Goal: Task Accomplishment & Management: Manage account settings

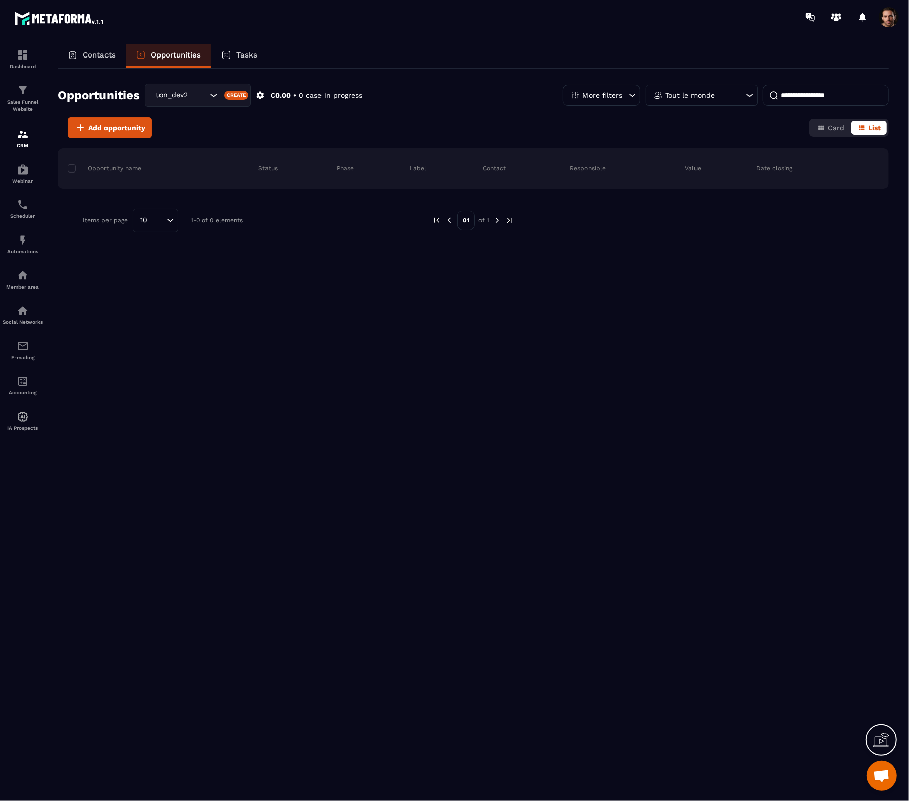
click at [97, 56] on p "Contacts" at bounding box center [99, 54] width 33 height 9
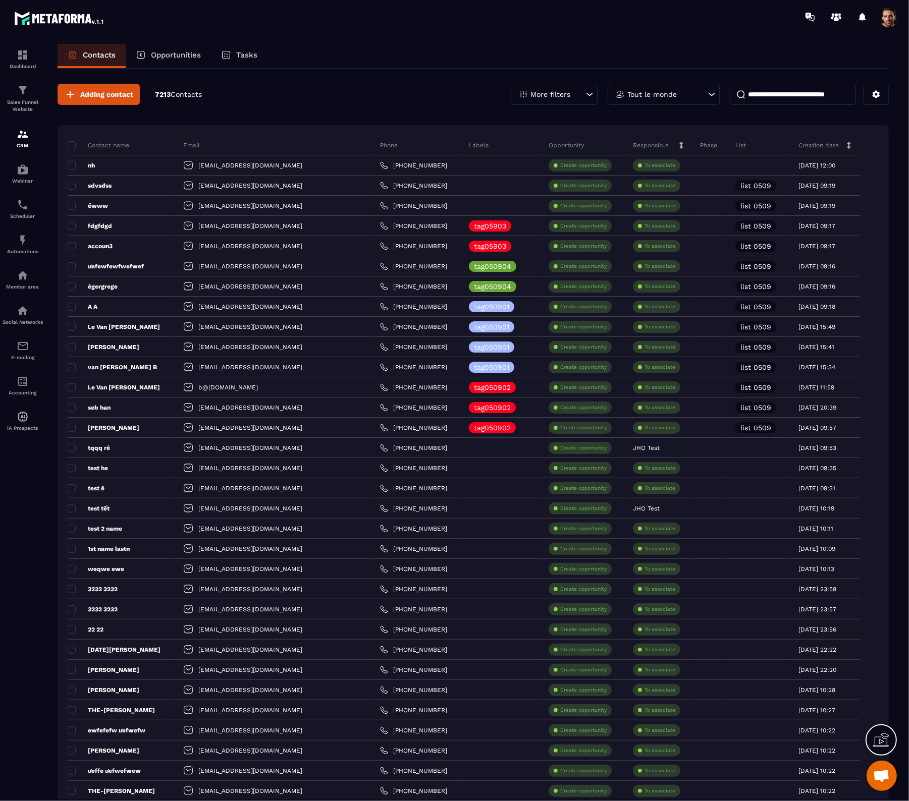
click at [188, 53] on p "Opportunities" at bounding box center [176, 54] width 50 height 9
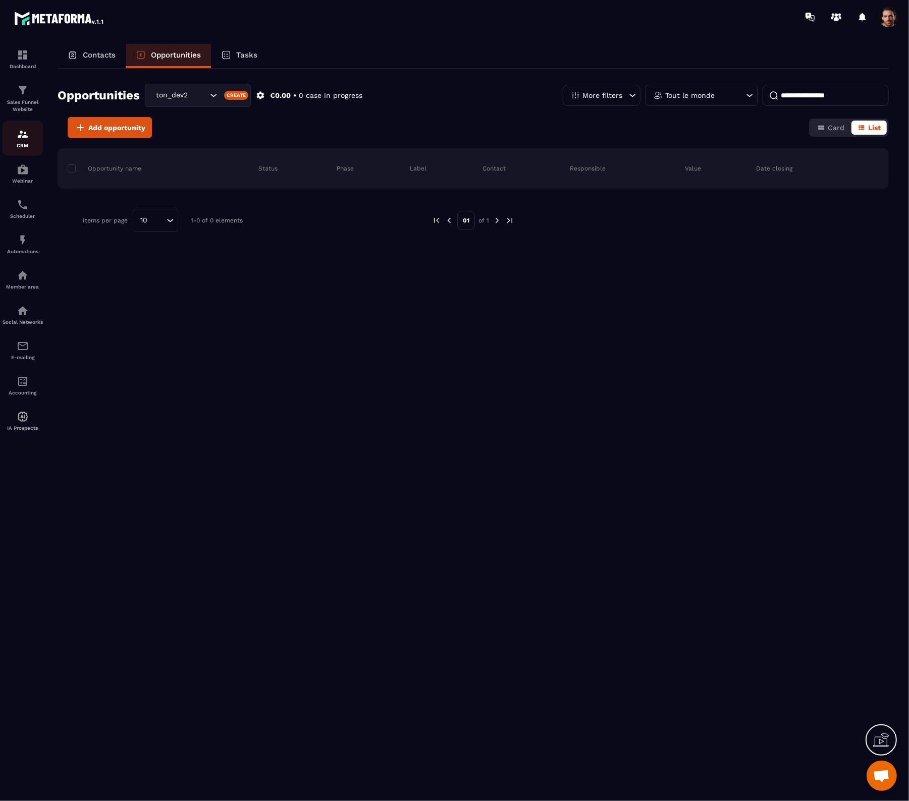
click at [24, 137] on img at bounding box center [23, 134] width 12 height 12
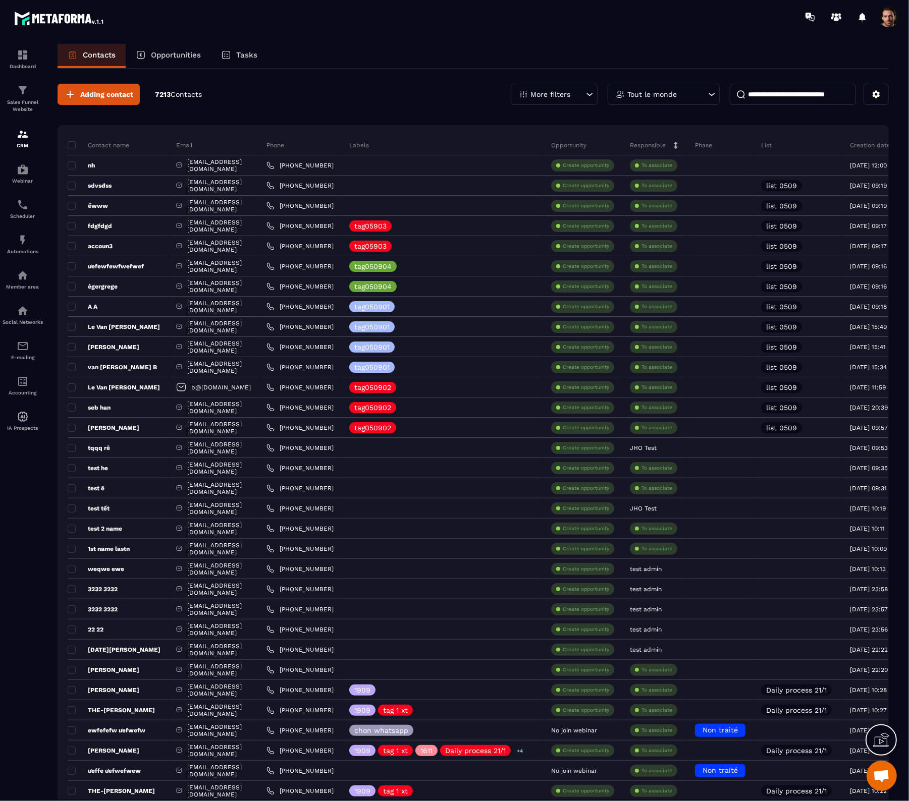
click at [170, 54] on p "Opportunities" at bounding box center [176, 54] width 50 height 9
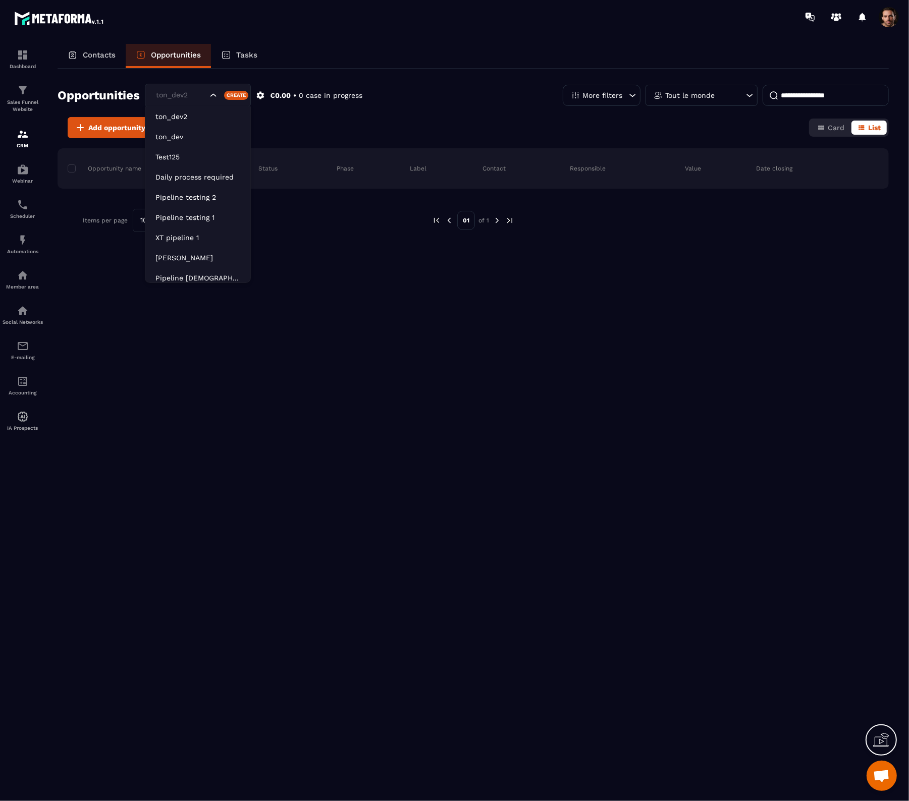
click at [209, 93] on icon "Search for option" at bounding box center [213, 95] width 10 height 10
click at [190, 159] on p "Test125" at bounding box center [197, 157] width 85 height 10
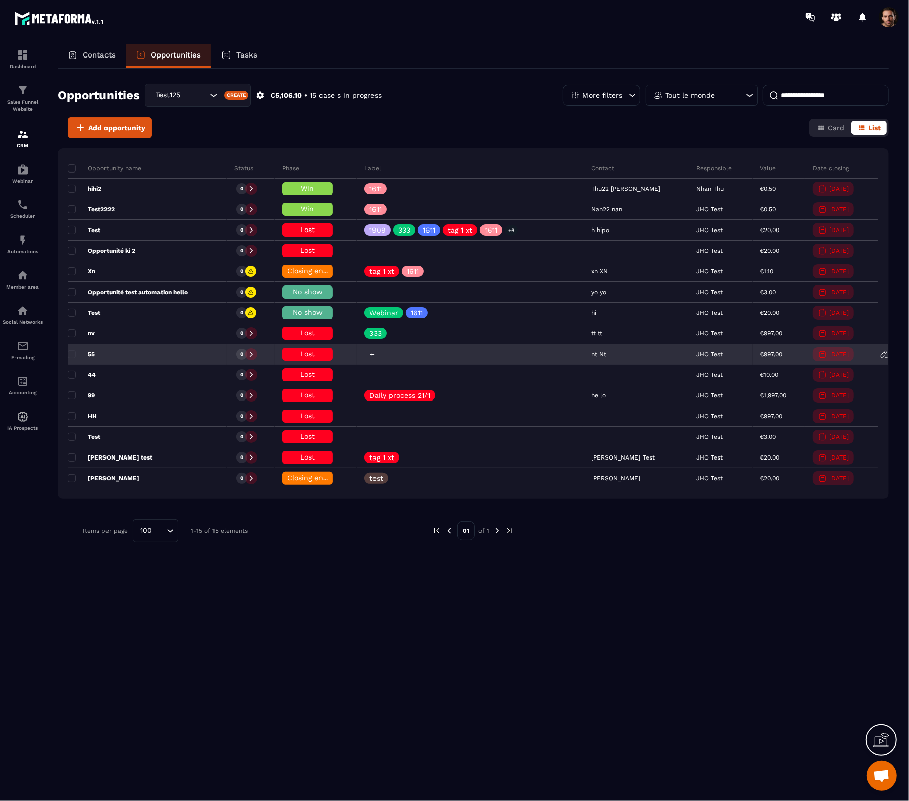
click at [375, 355] on icon at bounding box center [372, 354] width 7 height 7
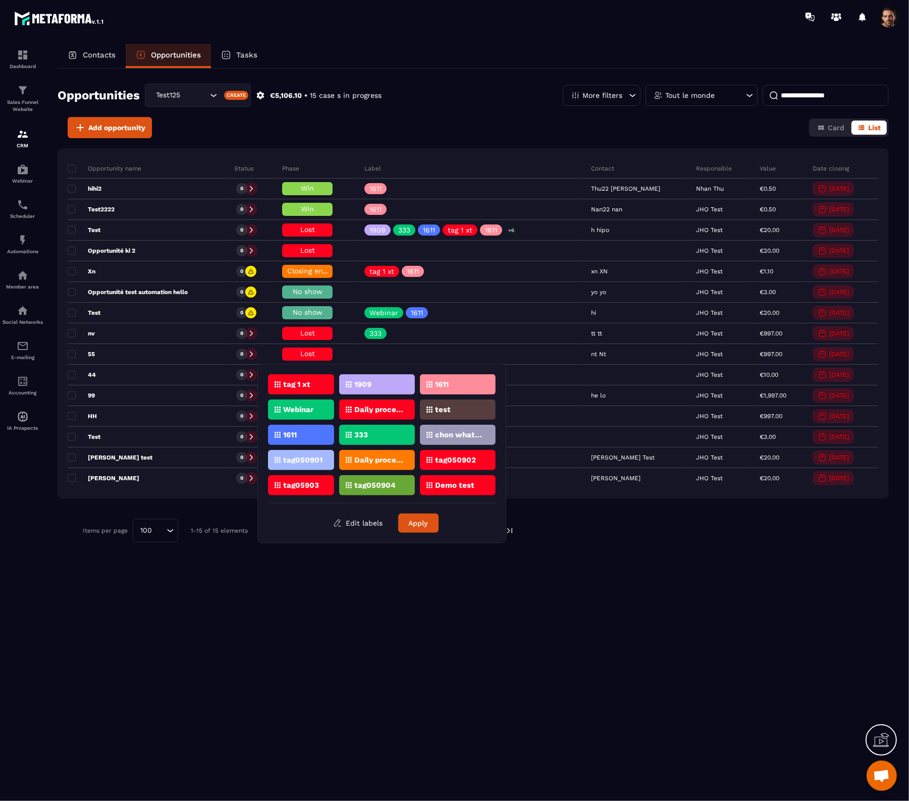
click at [511, 631] on div "Opportunities Test125 Create €5,106.10 • 15 case s in progress More filters Tou…" at bounding box center [473, 434] width 831 height 731
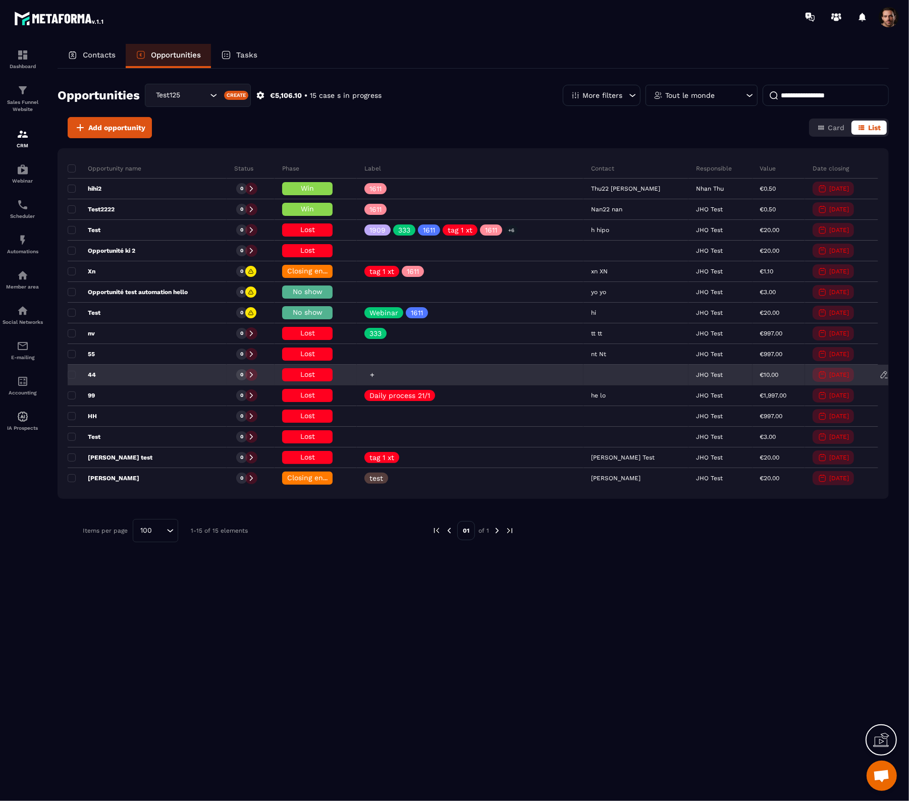
click at [375, 374] on icon at bounding box center [372, 375] width 7 height 7
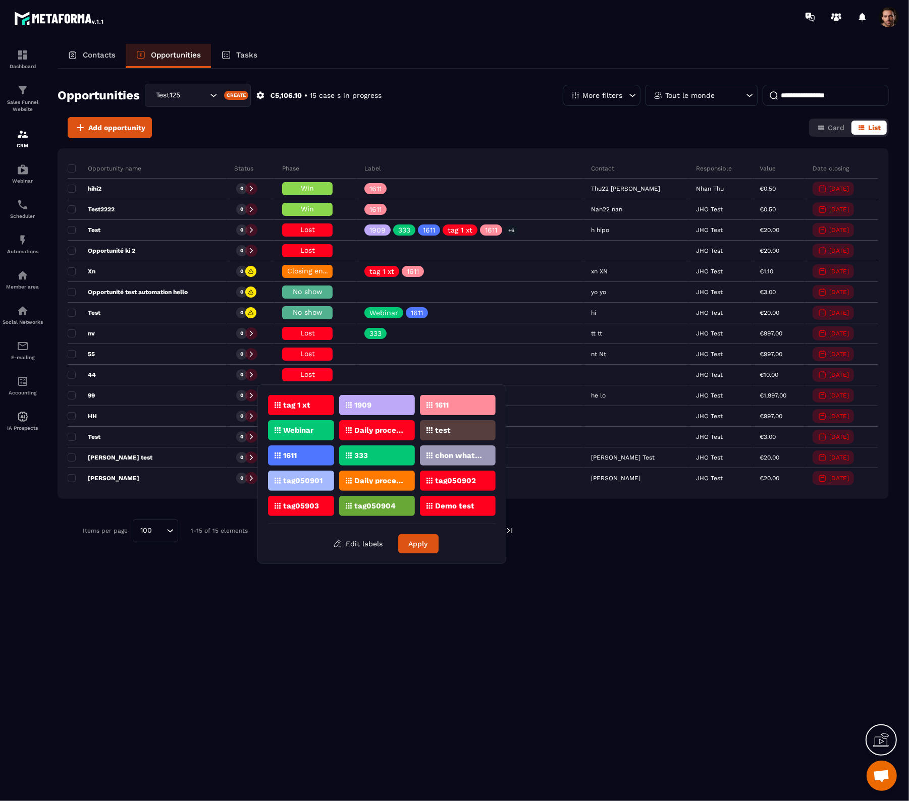
click at [309, 403] on p "tag 1 xt" at bounding box center [296, 405] width 27 height 7
click at [424, 543] on button "Apply" at bounding box center [418, 543] width 40 height 19
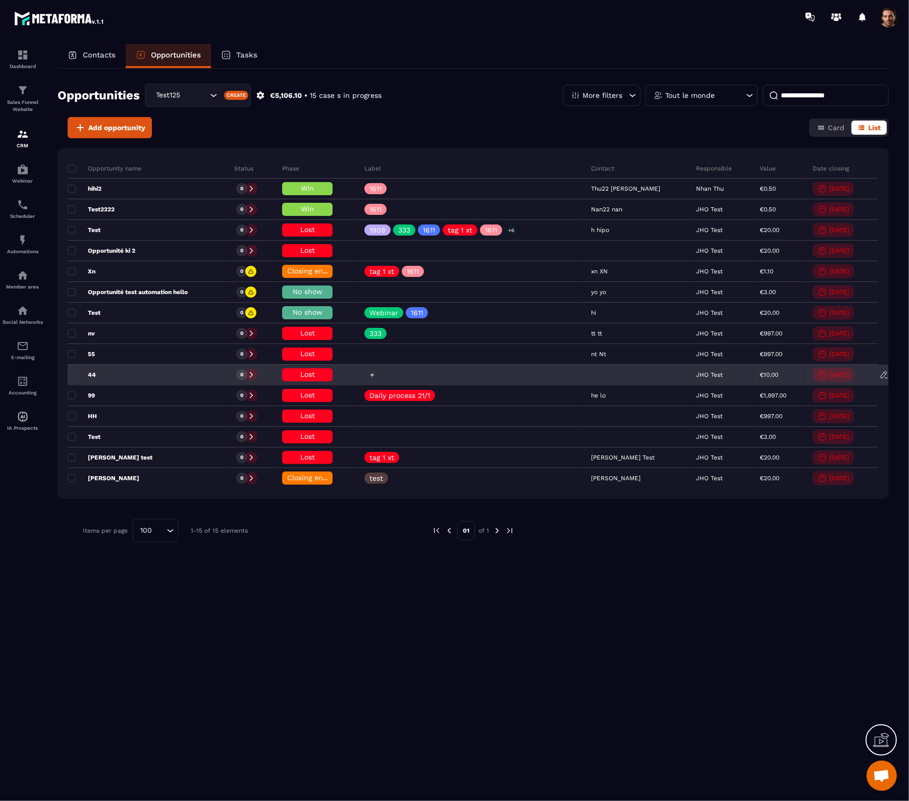
click at [375, 376] on icon at bounding box center [372, 375] width 7 height 7
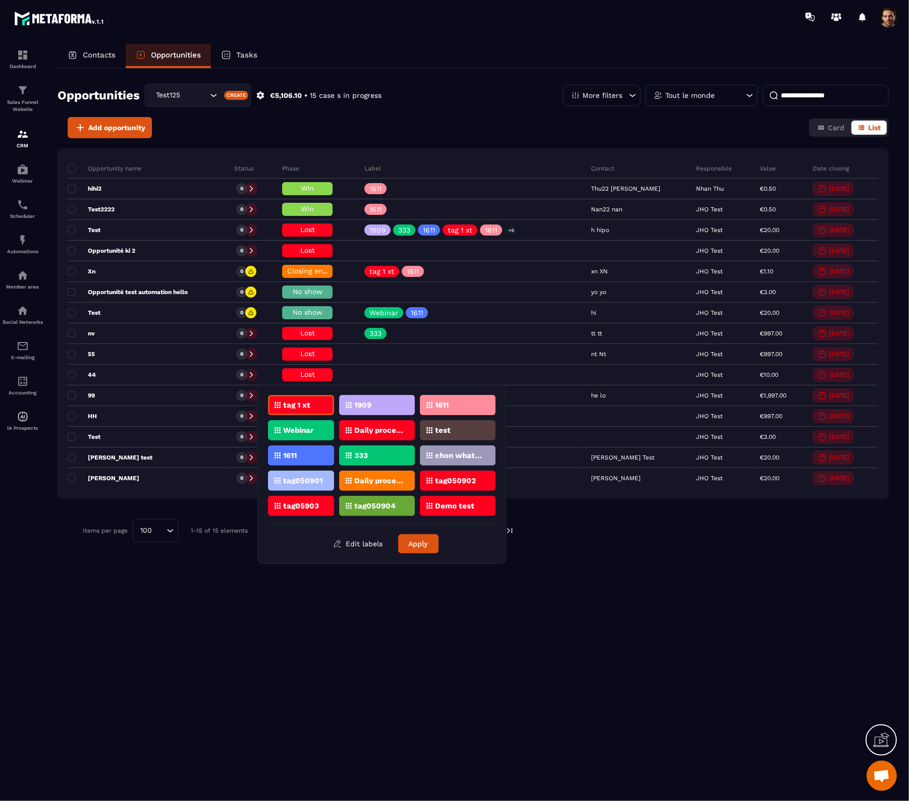
click at [288, 402] on p "tag 1 xt" at bounding box center [296, 405] width 27 height 7
click at [432, 407] on div "1611" at bounding box center [458, 405] width 76 height 20
click at [366, 404] on p "1909" at bounding box center [362, 405] width 17 height 7
click at [364, 422] on div "Daily process 21/1" at bounding box center [377, 430] width 76 height 20
click at [318, 432] on div "Webinar" at bounding box center [301, 430] width 66 height 20
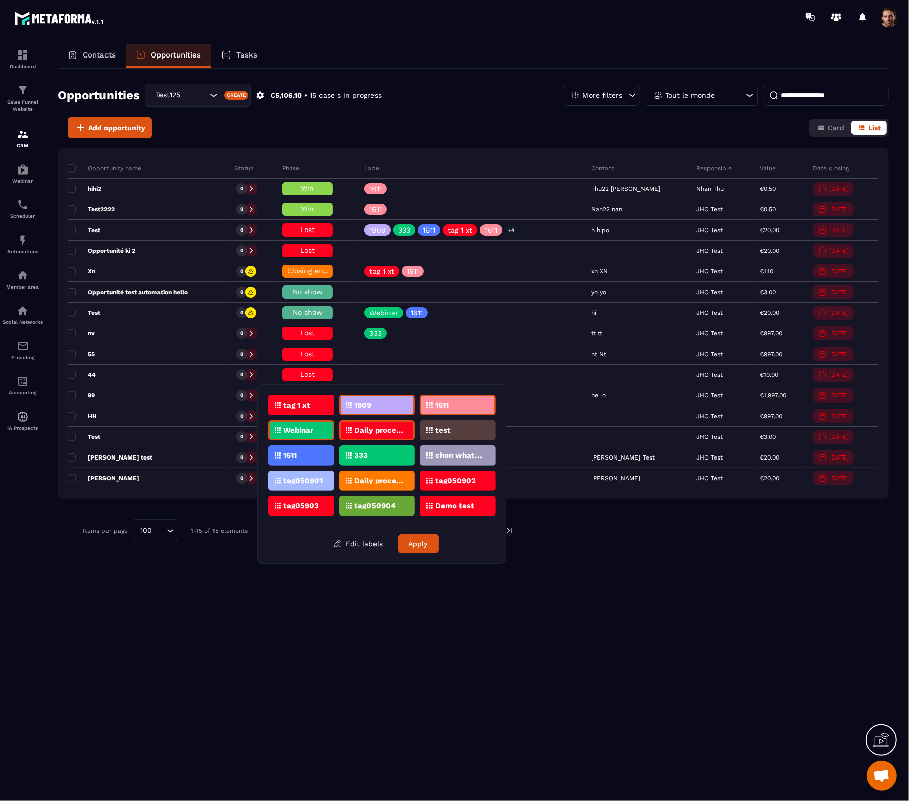
click at [293, 408] on p "tag 1 xt" at bounding box center [296, 405] width 27 height 7
click at [438, 432] on p "test" at bounding box center [443, 430] width 16 height 7
click at [427, 545] on button "Apply" at bounding box center [418, 543] width 40 height 19
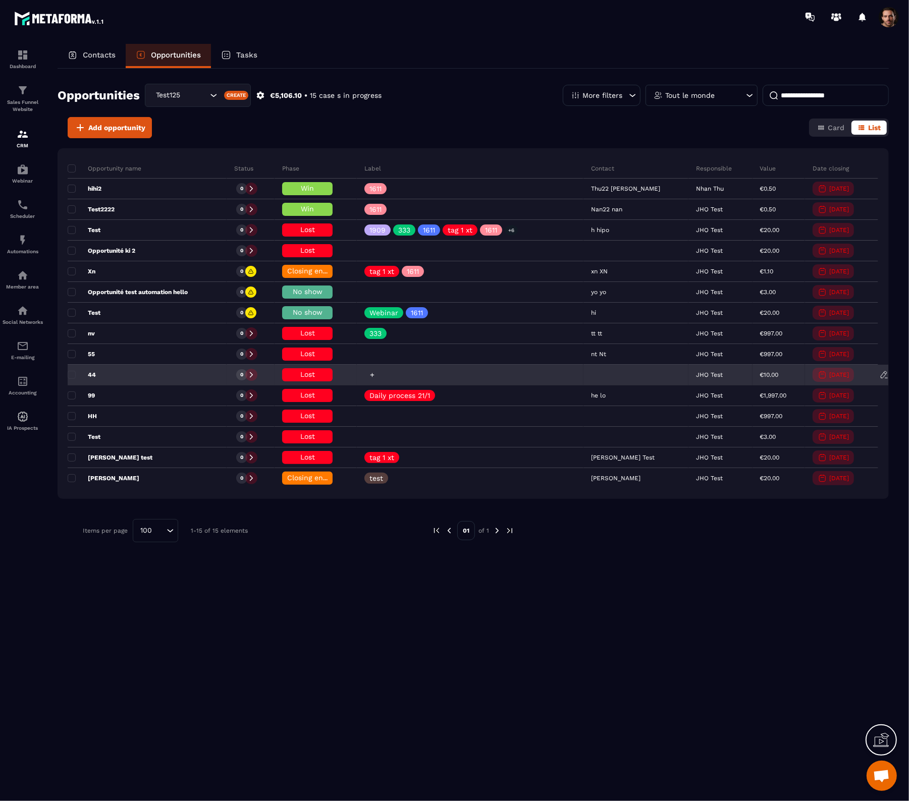
click at [375, 377] on icon at bounding box center [372, 375] width 7 height 7
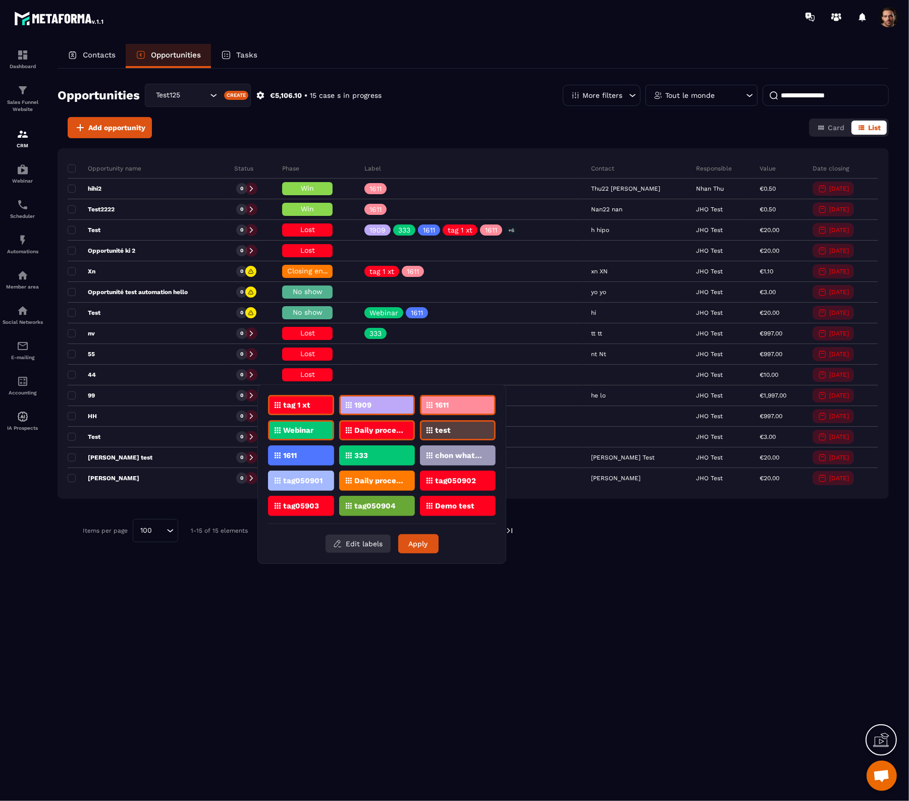
click at [352, 543] on button "Edit labels" at bounding box center [357, 544] width 65 height 18
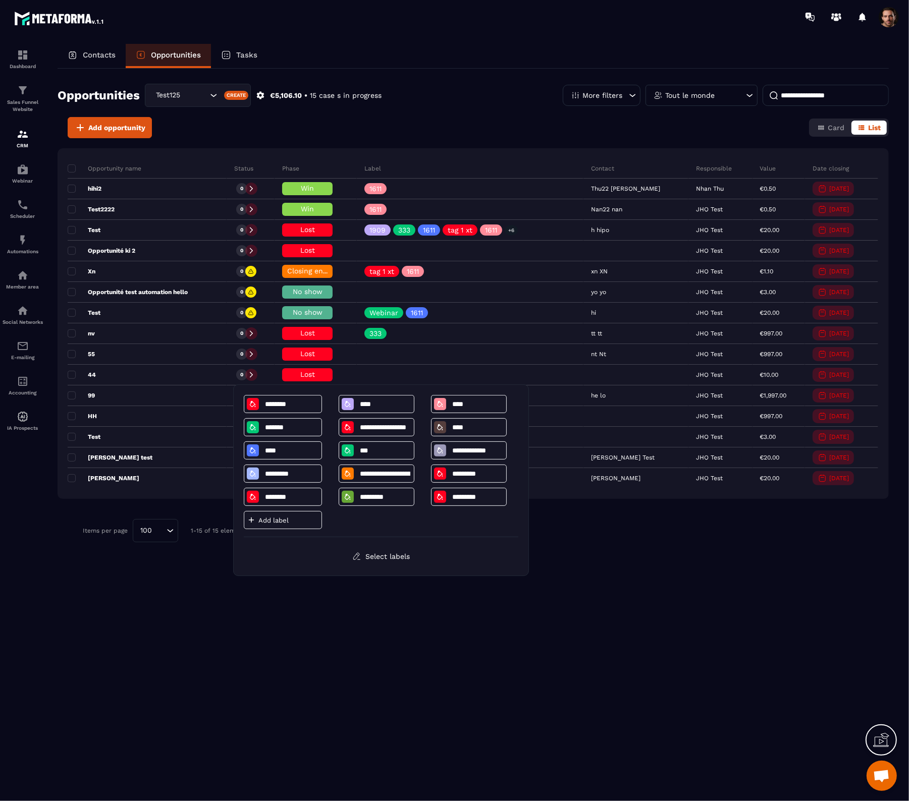
click at [295, 524] on p "Add label" at bounding box center [288, 521] width 61 height 8
click at [752, 626] on div "Opportunity name Status Phase Label Contact Responsible Value Date closing hihi…" at bounding box center [473, 388] width 831 height 480
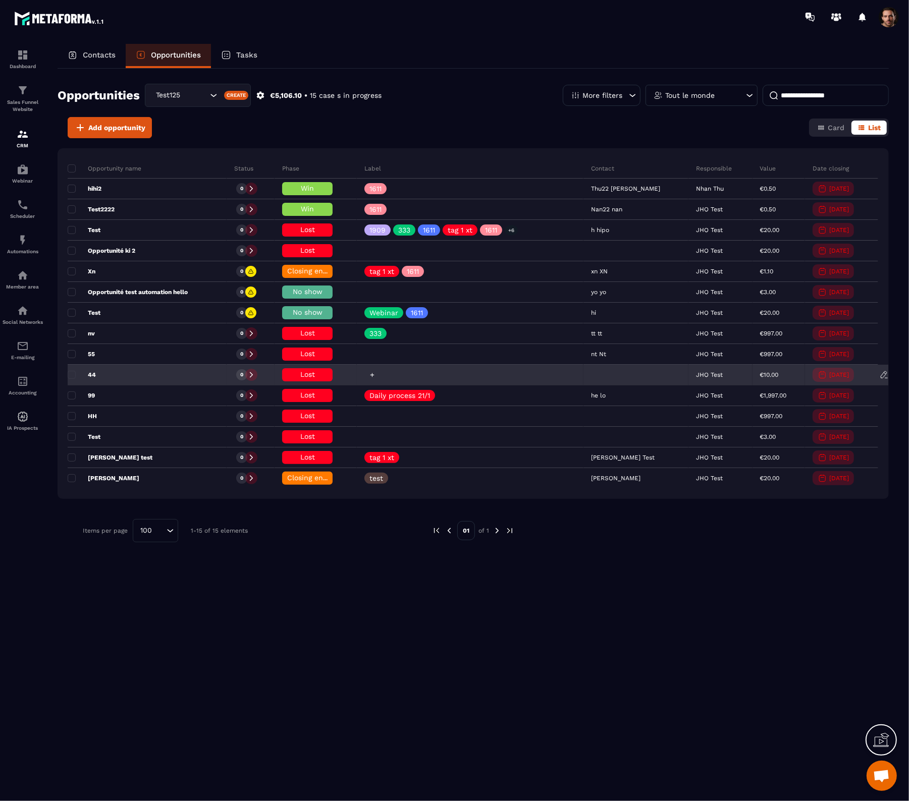
click at [375, 376] on icon at bounding box center [372, 375] width 7 height 7
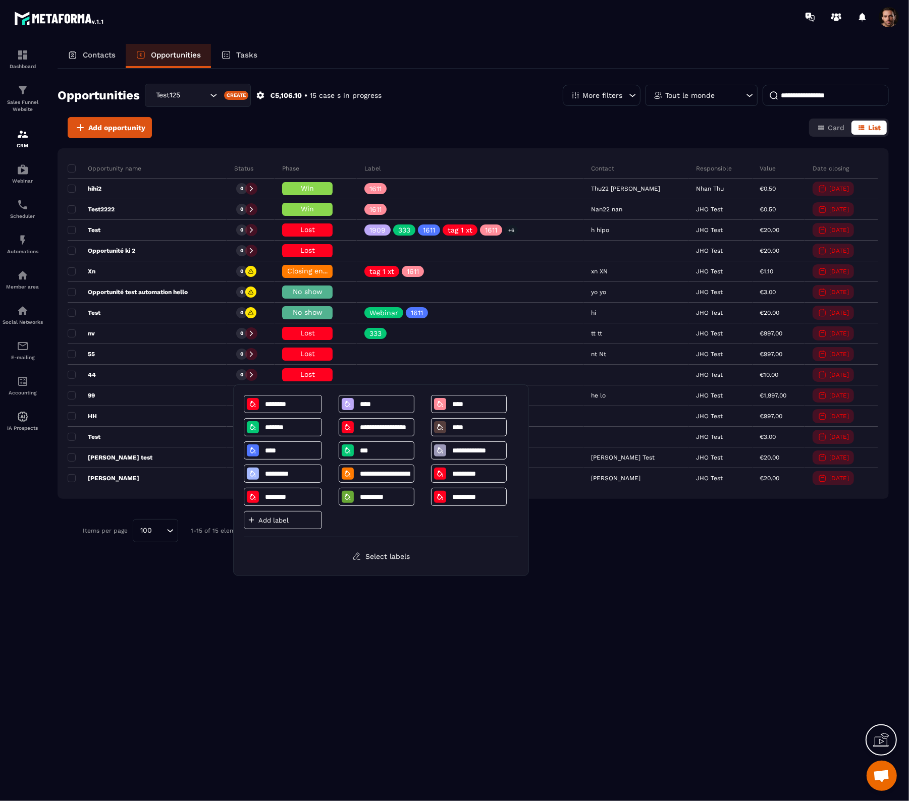
click at [409, 641] on div "Opportunities Test125 Create €5,106.10 • 15 case s in progress More filters Tou…" at bounding box center [473, 434] width 831 height 731
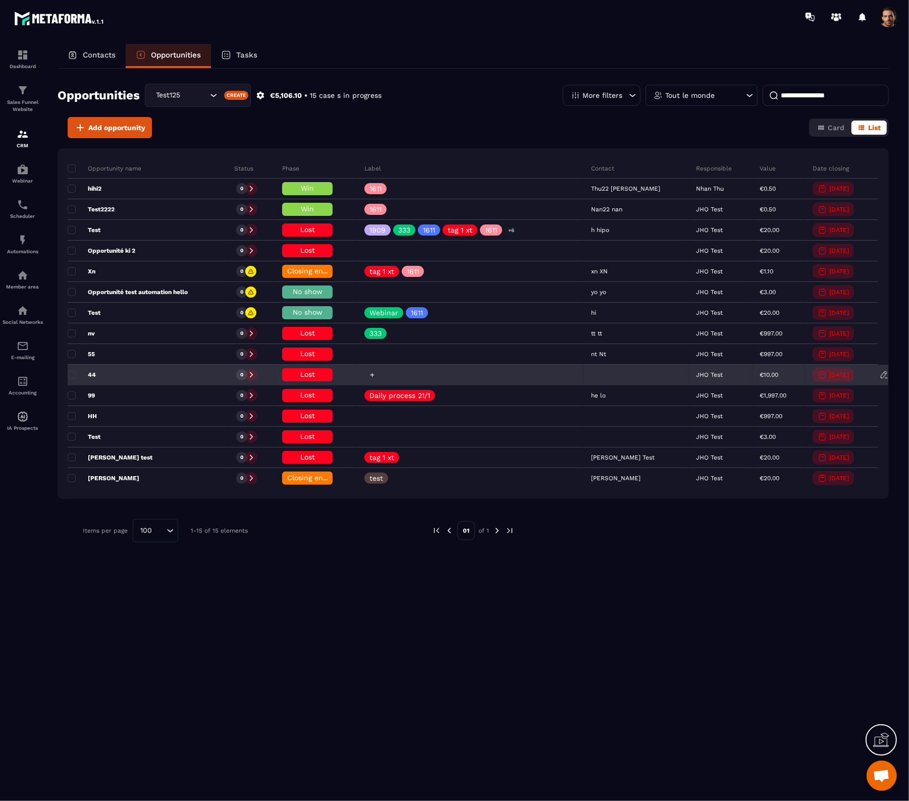
click at [375, 374] on icon at bounding box center [372, 375] width 7 height 7
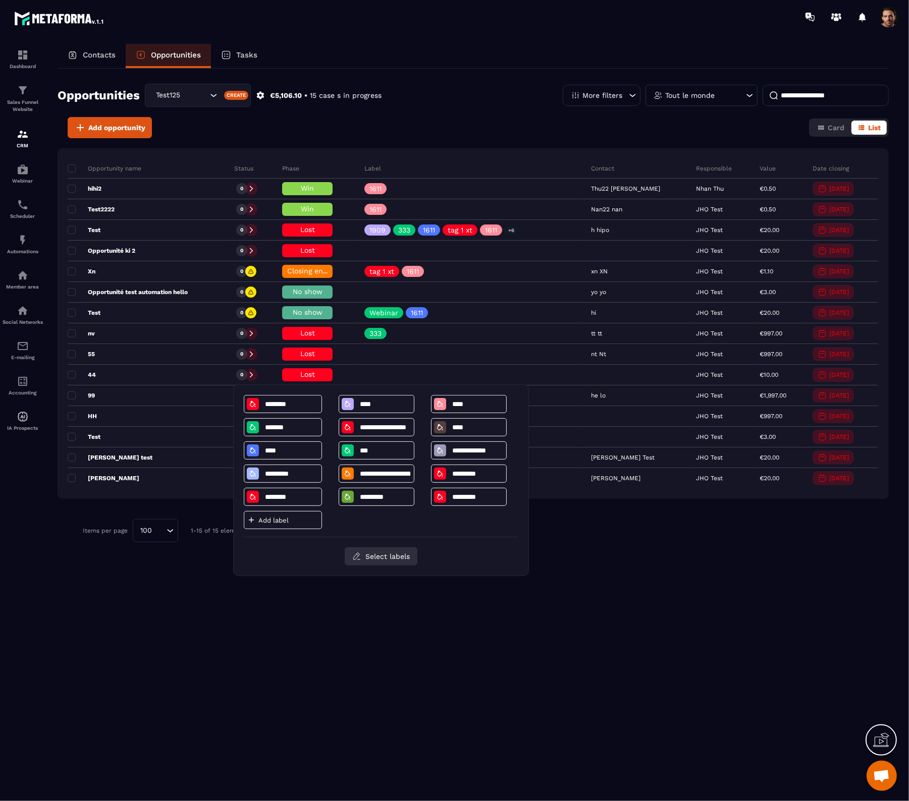
click at [365, 556] on button "Select labels" at bounding box center [381, 556] width 73 height 18
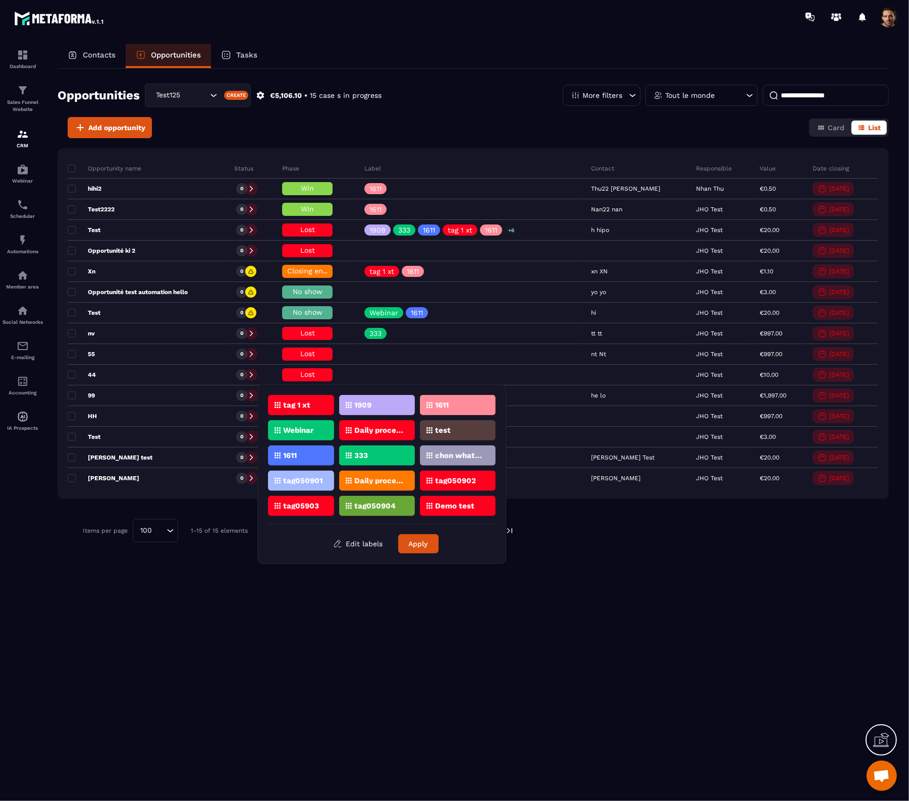
click at [374, 458] on div "333" at bounding box center [377, 455] width 76 height 20
click at [411, 545] on button "Apply" at bounding box center [418, 543] width 40 height 19
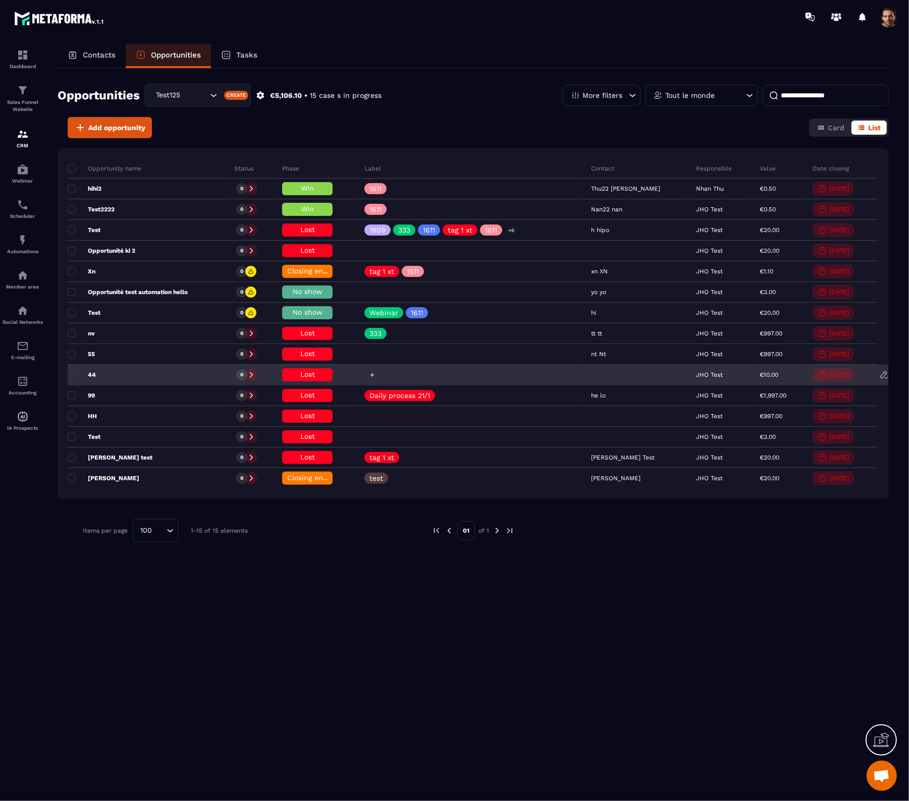
click at [378, 372] on div at bounding box center [372, 374] width 11 height 11
